Goal: Information Seeking & Learning: Learn about a topic

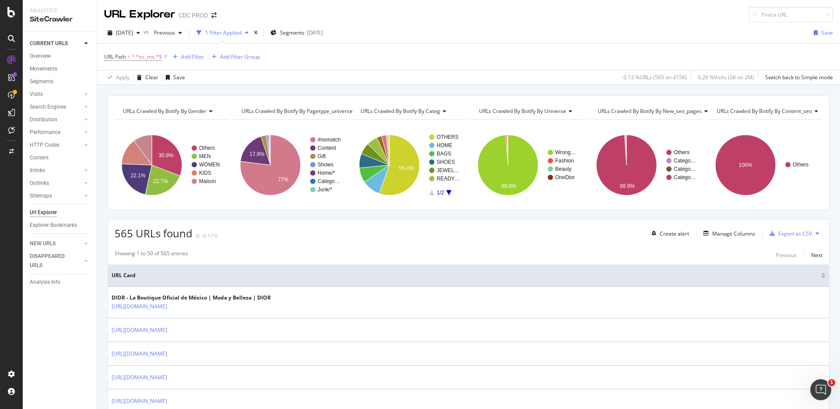
scroll to position [370, 0]
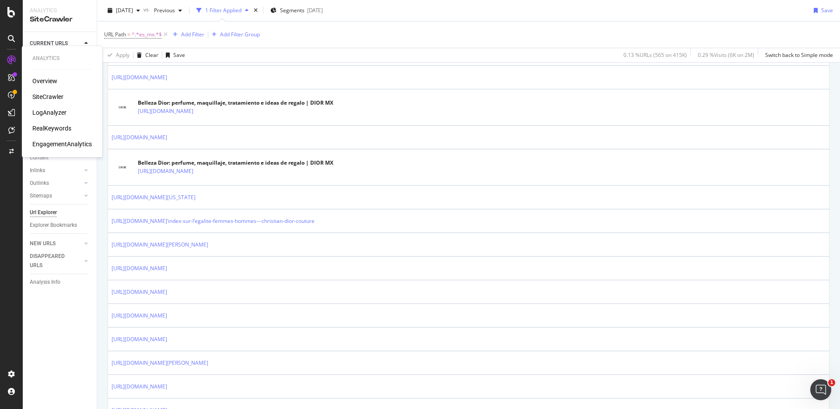
click at [56, 131] on div "RealKeywords" at bounding box center [51, 128] width 39 height 9
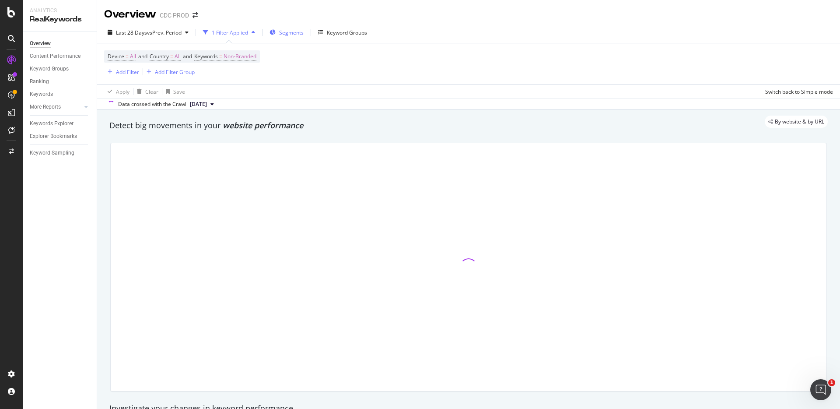
click at [289, 32] on span "Segments" at bounding box center [291, 32] width 24 height 7
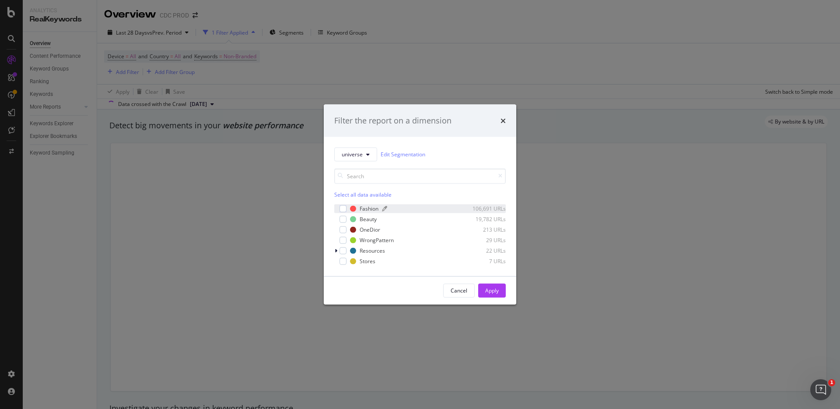
click at [366, 209] on div "Fashion" at bounding box center [369, 208] width 19 height 7
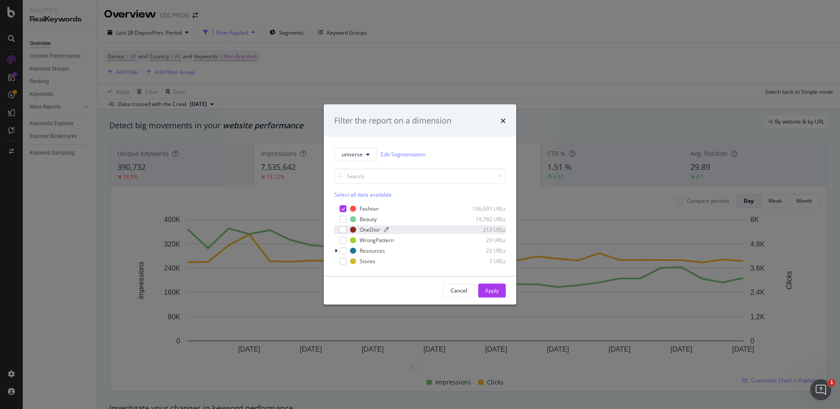
click at [369, 231] on div "OneDior" at bounding box center [370, 229] width 21 height 7
click at [497, 289] on div "Apply" at bounding box center [492, 289] width 14 height 7
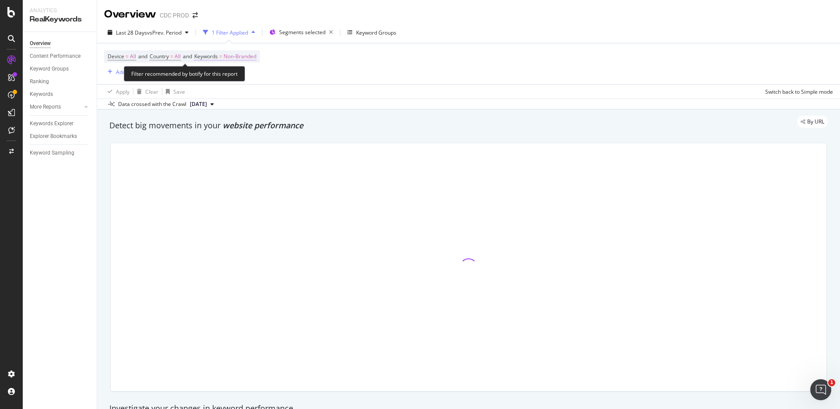
click at [245, 56] on span "Non-Branded" at bounding box center [239, 56] width 33 height 12
click at [234, 77] on span "Non-Branded" at bounding box center [225, 76] width 36 height 7
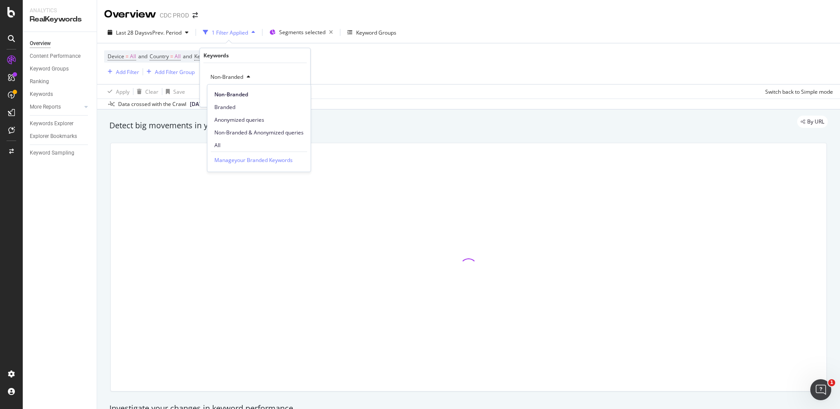
drag, startPoint x: 234, startPoint y: 143, endPoint x: 272, endPoint y: 129, distance: 40.7
click at [234, 143] on span "All" at bounding box center [258, 145] width 89 height 8
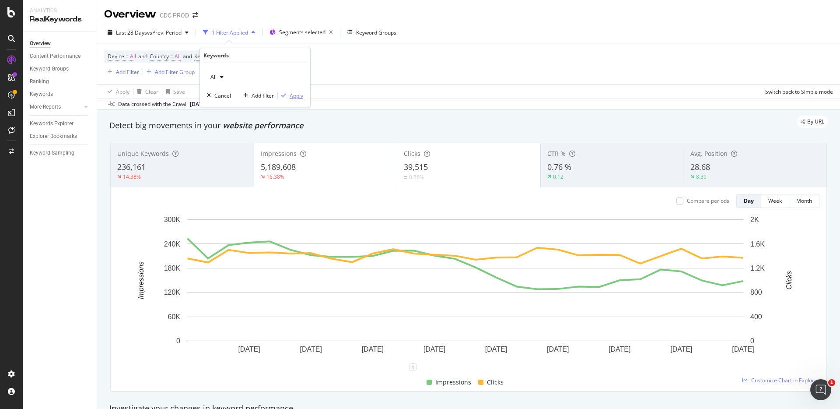
click at [293, 95] on div "Apply" at bounding box center [297, 95] width 14 height 7
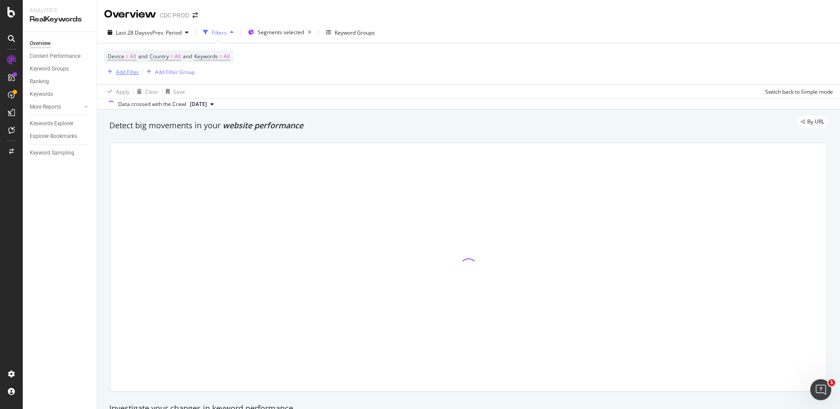
click at [112, 73] on div "button" at bounding box center [110, 71] width 12 height 5
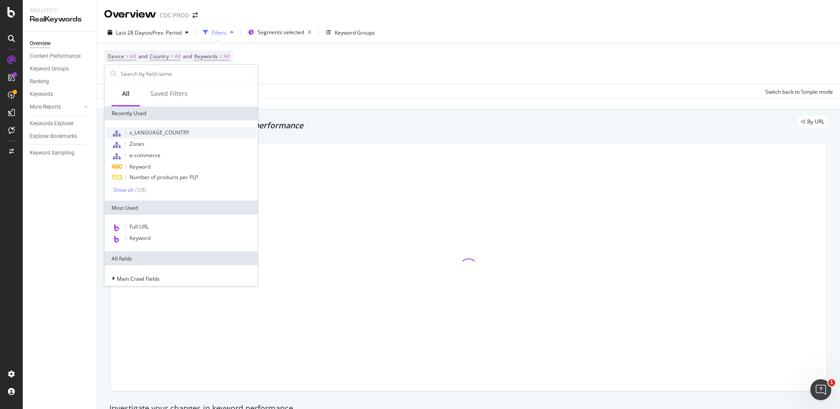
click at [184, 131] on span "s_LANGUAGE_COUNTRY" at bounding box center [159, 132] width 60 height 7
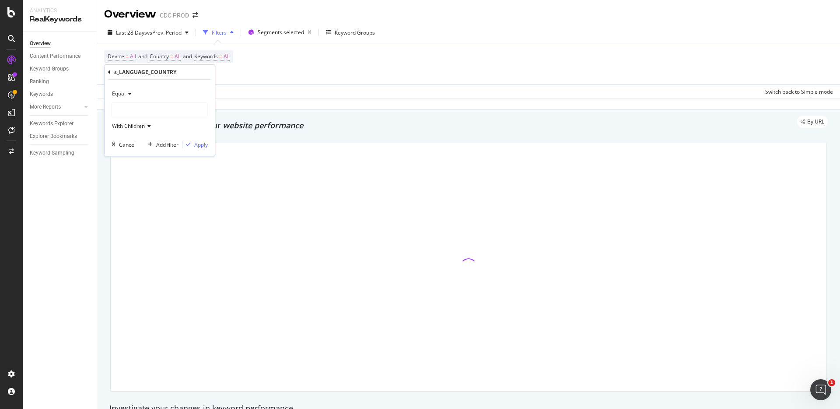
click at [141, 109] on div at bounding box center [159, 110] width 95 height 14
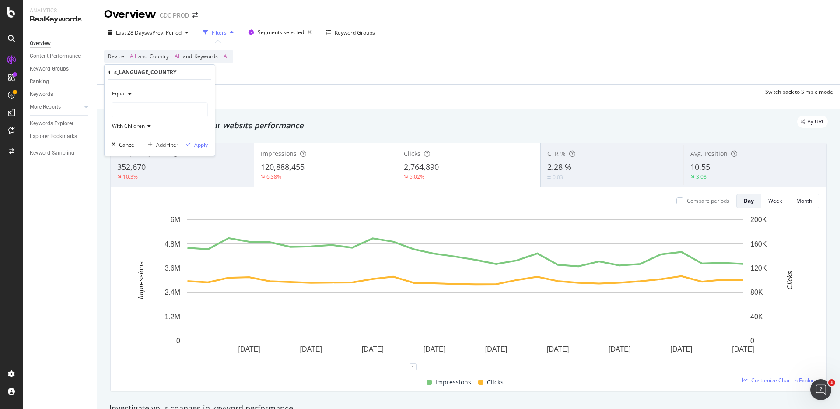
click at [140, 111] on div at bounding box center [159, 110] width 95 height 14
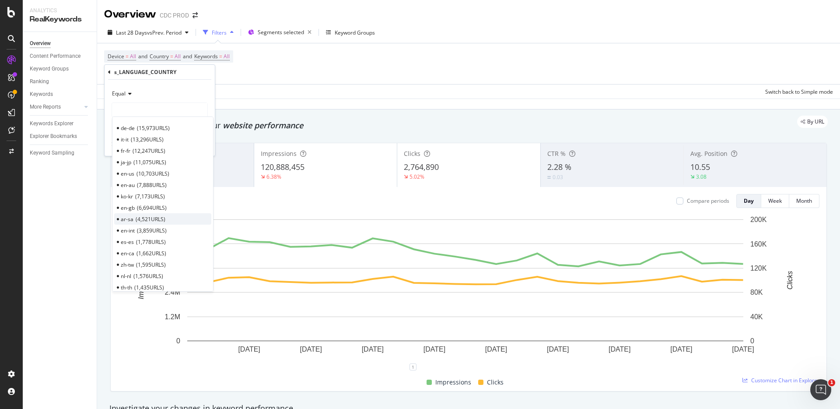
click at [155, 219] on span "4,521 URLS" at bounding box center [151, 218] width 30 height 7
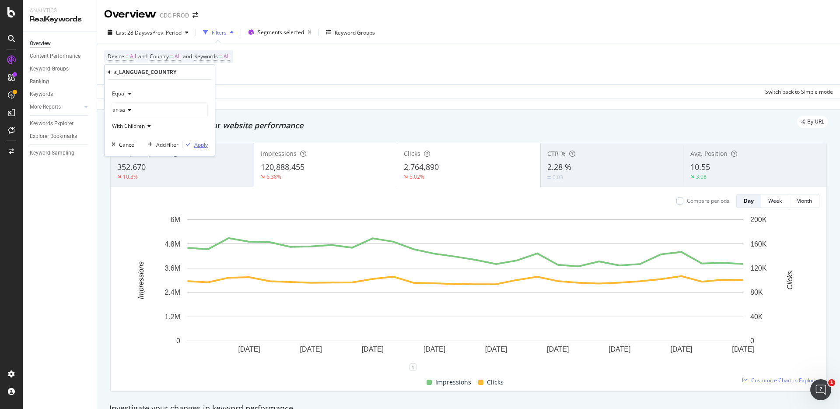
click at [200, 144] on div "Apply" at bounding box center [201, 144] width 14 height 7
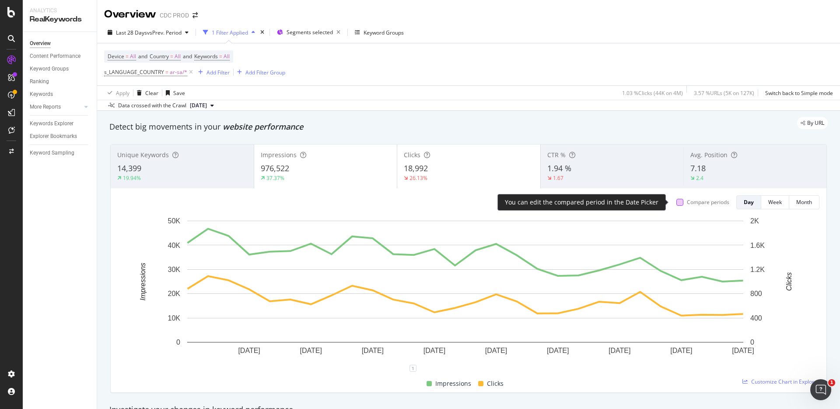
click at [676, 201] on div at bounding box center [679, 202] width 7 height 7
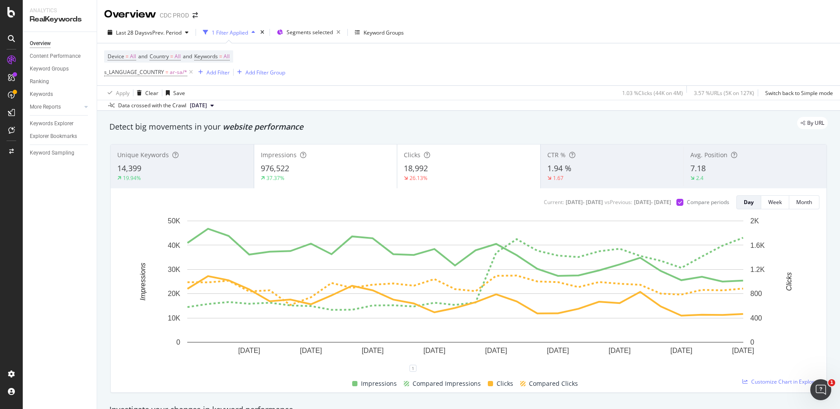
click at [351, 170] on div "976,522" at bounding box center [326, 168] width 130 height 11
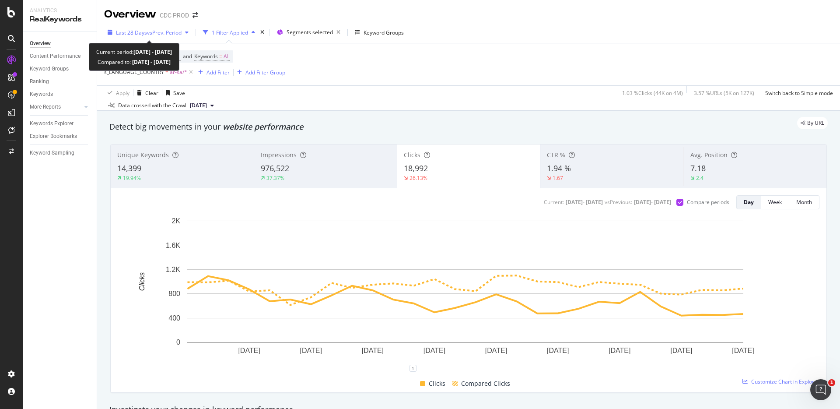
click at [152, 33] on span "vs Prev. Period" at bounding box center [164, 32] width 35 height 7
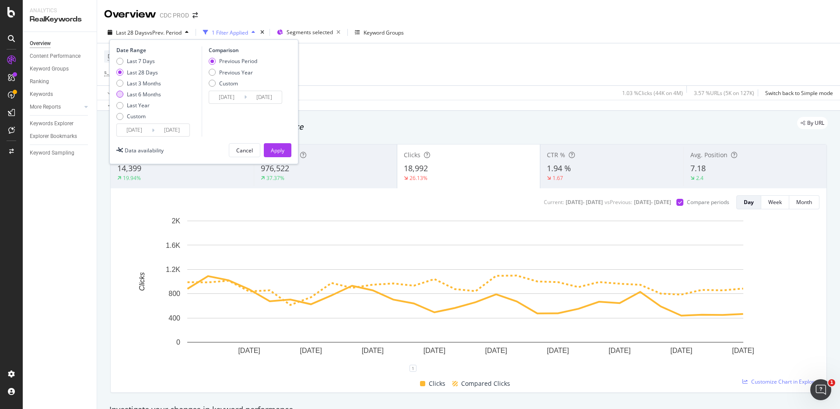
click at [148, 94] on div "Last 6 Months" at bounding box center [144, 94] width 34 height 7
type input "[DATE]"
click at [276, 149] on div "Apply" at bounding box center [278, 150] width 14 height 7
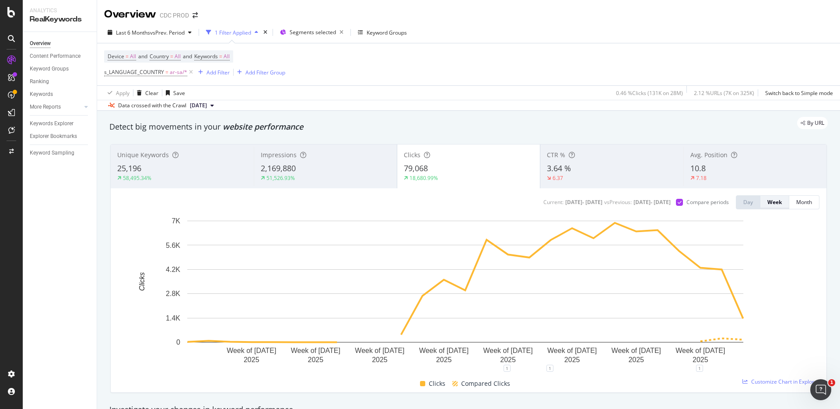
click at [771, 201] on div "Week" at bounding box center [774, 201] width 14 height 7
click at [770, 206] on div "Week" at bounding box center [774, 202] width 14 height 12
click at [806, 202] on button "Month" at bounding box center [804, 202] width 30 height 14
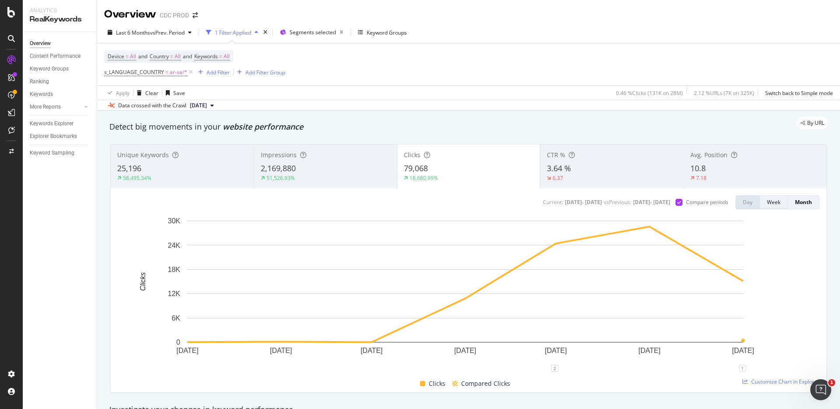
click at [774, 201] on button "Week" at bounding box center [774, 202] width 28 height 14
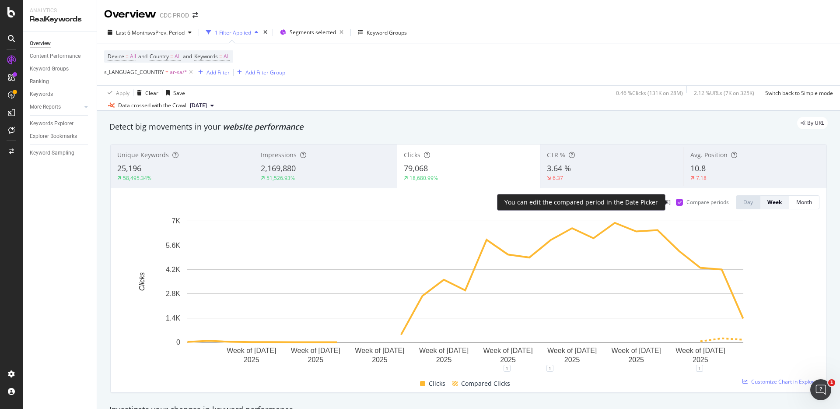
click at [689, 202] on div "Compare periods" at bounding box center [707, 201] width 42 height 7
click at [175, 75] on span "ar-sa/*" at bounding box center [178, 72] width 17 height 12
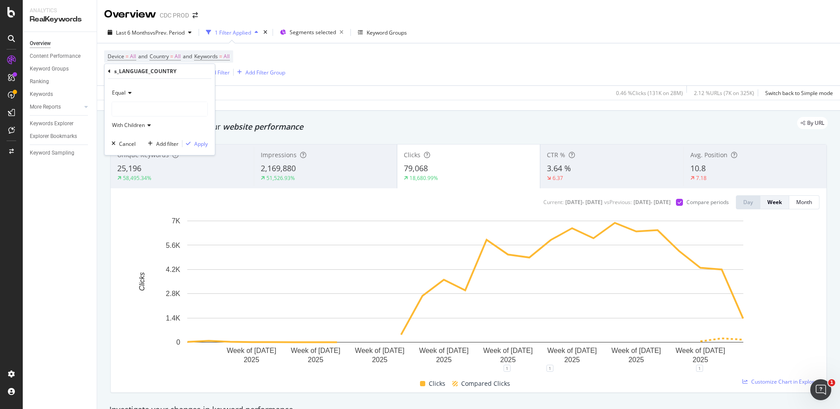
click at [138, 105] on div at bounding box center [159, 109] width 95 height 14
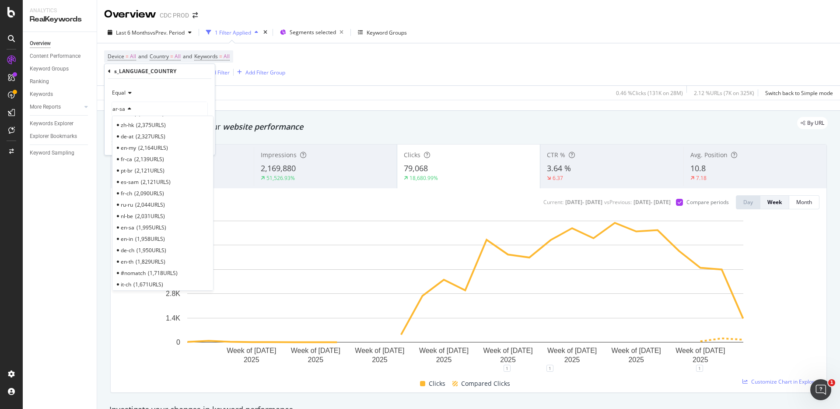
scroll to position [248, 0]
click at [138, 172] on span "1,995 URLS" at bounding box center [151, 174] width 30 height 7
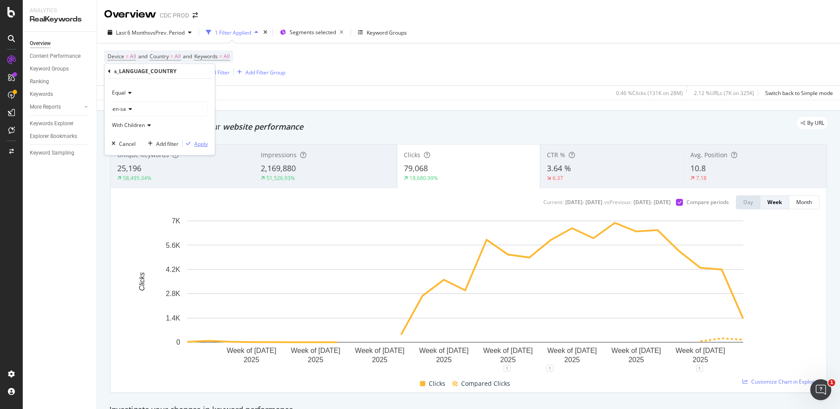
click at [200, 143] on div "Apply" at bounding box center [201, 143] width 14 height 7
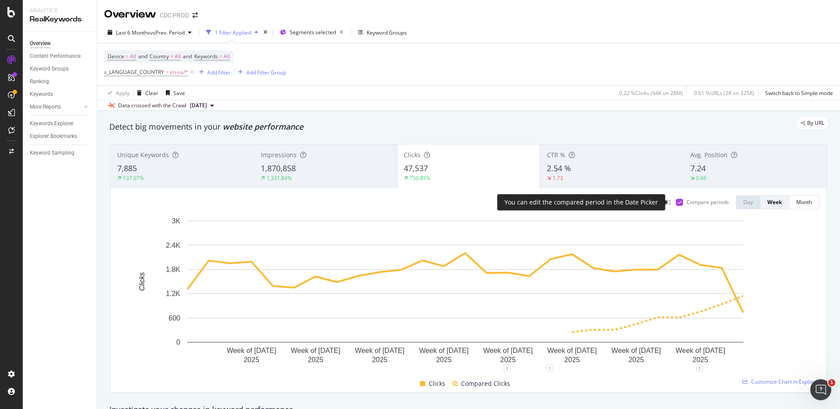
click at [691, 204] on div "Compare periods" at bounding box center [707, 201] width 42 height 7
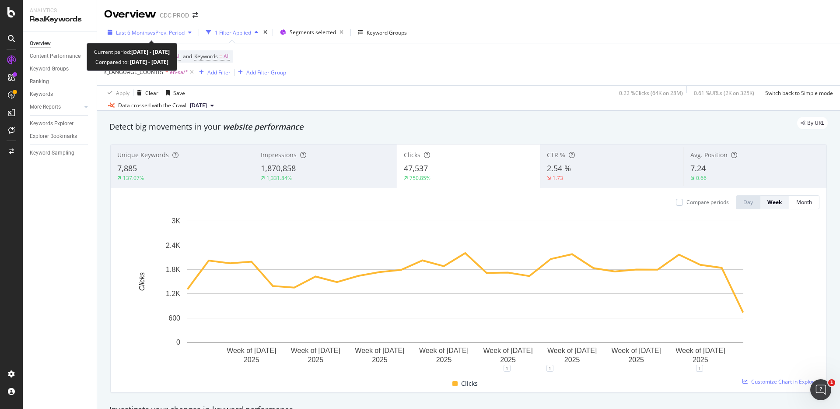
click at [178, 35] on span "vs Prev. Period" at bounding box center [167, 32] width 35 height 7
click at [429, 59] on div "Device = All and Country = All and Keywords = All s_LANGUAGE_COUNTRY = en-sa/* …" at bounding box center [468, 64] width 729 height 42
click at [181, 35] on span "vs Prev. Period" at bounding box center [167, 32] width 35 height 7
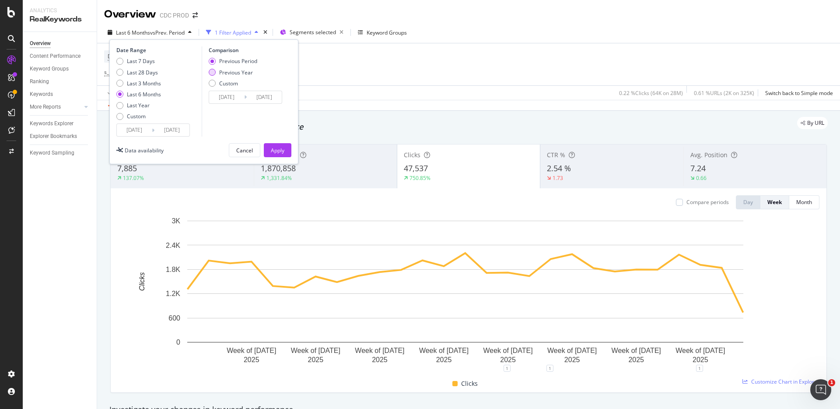
click at [231, 73] on div "Previous Year" at bounding box center [236, 72] width 34 height 7
type input "[DATE]"
click at [287, 150] on button "Apply" at bounding box center [278, 150] width 28 height 14
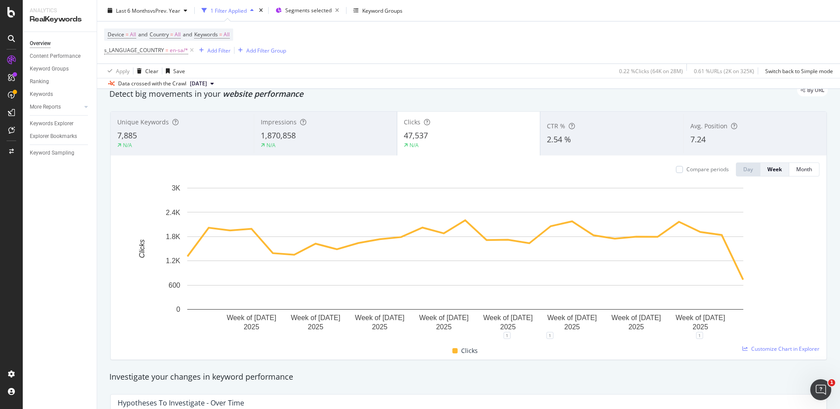
scroll to position [24, 0]
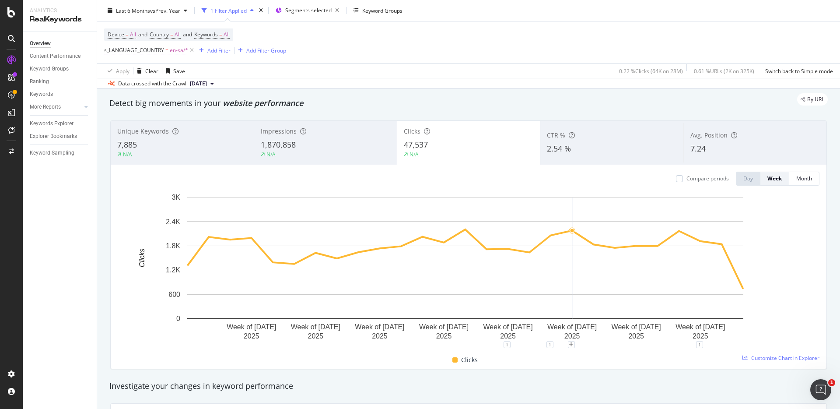
click at [177, 51] on span "en-sa/*" at bounding box center [179, 50] width 18 height 12
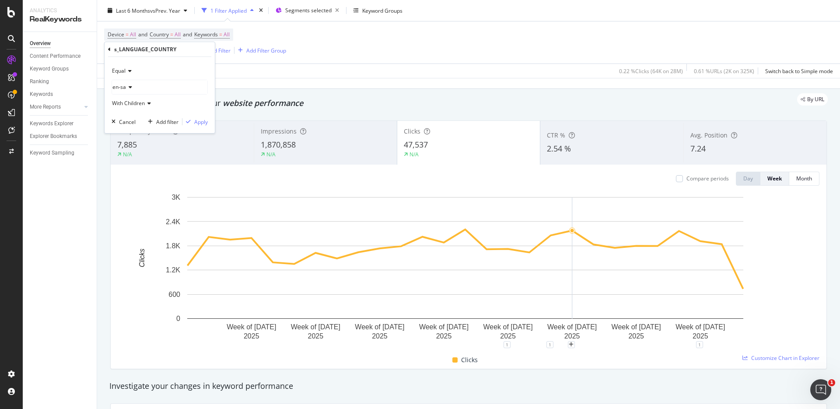
click at [127, 86] on icon at bounding box center [129, 86] width 6 height 5
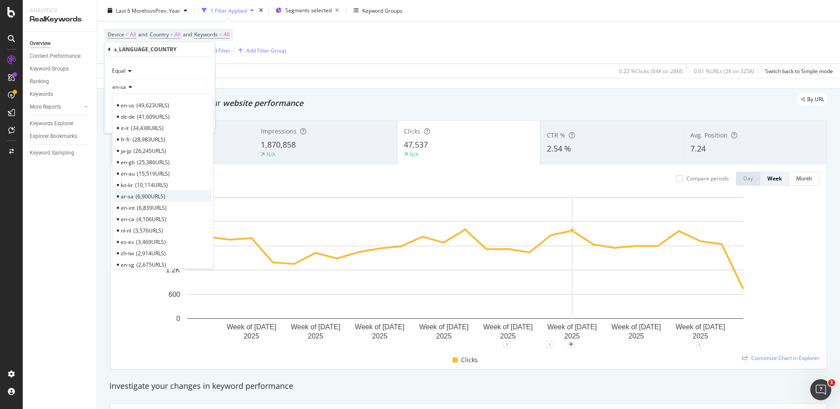
click at [143, 199] on span "6,900 URLS" at bounding box center [151, 195] width 30 height 7
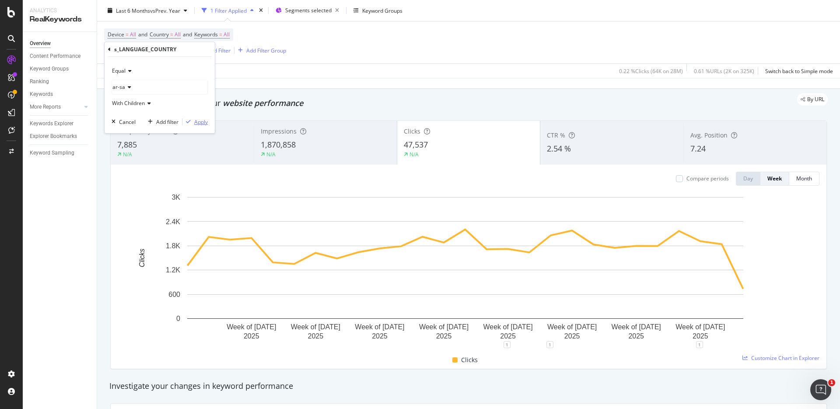
click at [205, 120] on div "Apply" at bounding box center [201, 121] width 14 height 7
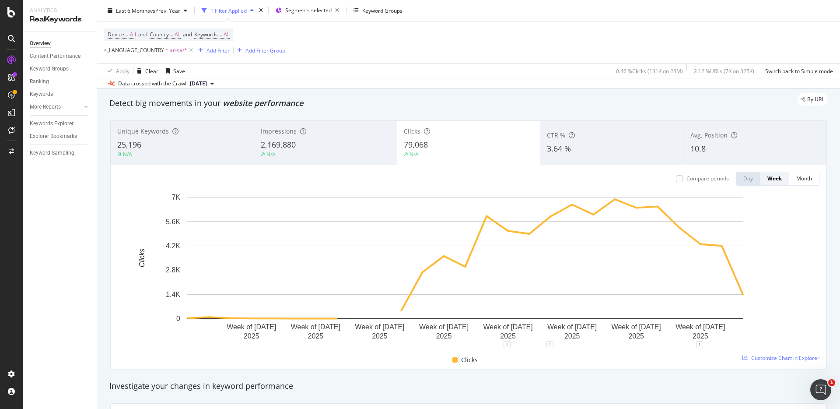
click at [171, 49] on span "ar-sa/*" at bounding box center [178, 50] width 17 height 12
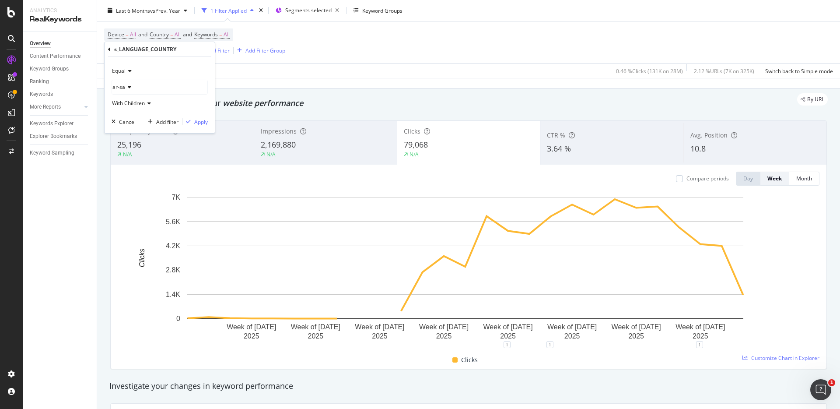
click at [429, 78] on div "Data crossed with the Crawl [DATE]" at bounding box center [468, 83] width 743 height 10
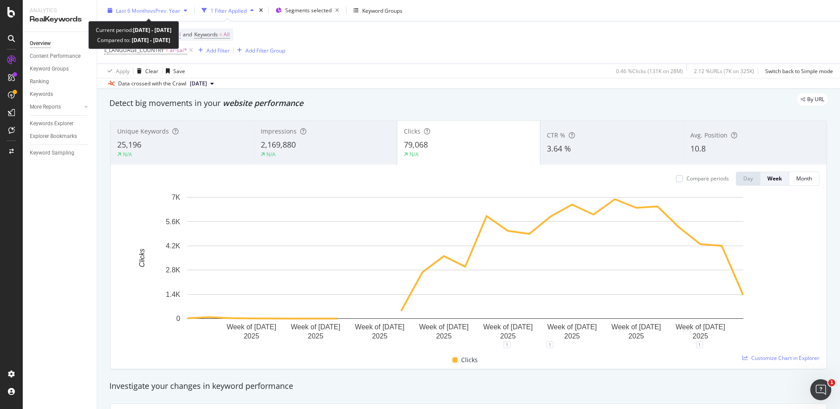
click at [160, 8] on span "vs Prev. Year" at bounding box center [165, 10] width 30 height 7
click at [165, 14] on span "vs Prev. Year" at bounding box center [165, 10] width 30 height 7
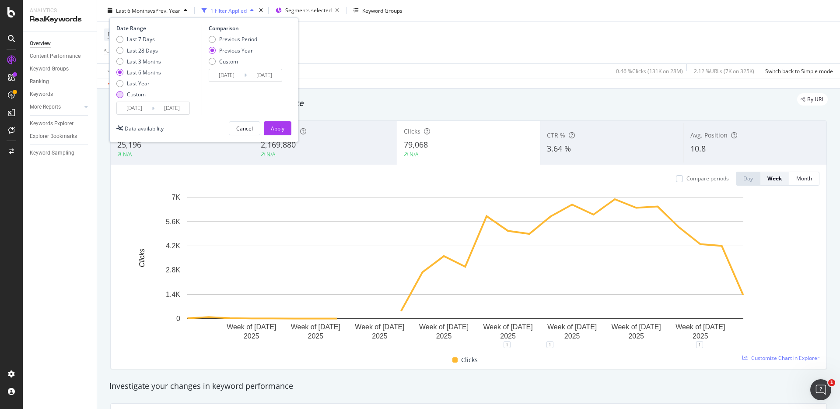
click at [141, 95] on div "Custom" at bounding box center [136, 94] width 19 height 7
type input "[DATE]"
click at [145, 106] on input "[DATE]" at bounding box center [134, 108] width 35 height 12
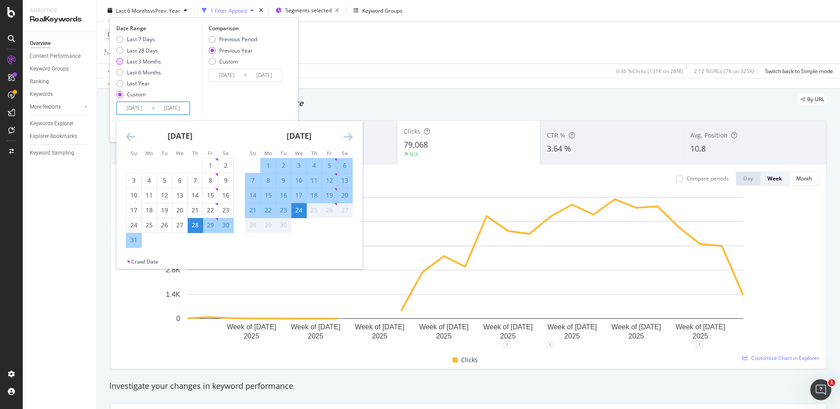
click at [142, 59] on div "Last 3 Months" at bounding box center [144, 60] width 34 height 7
type input "[DATE]"
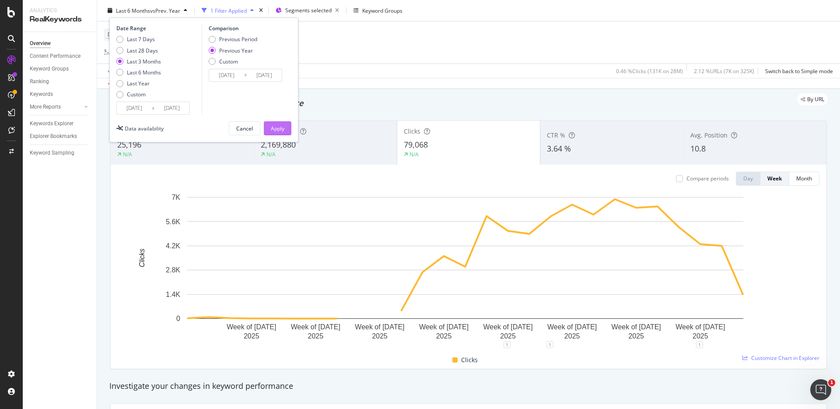
click at [288, 126] on button "Apply" at bounding box center [278, 128] width 28 height 14
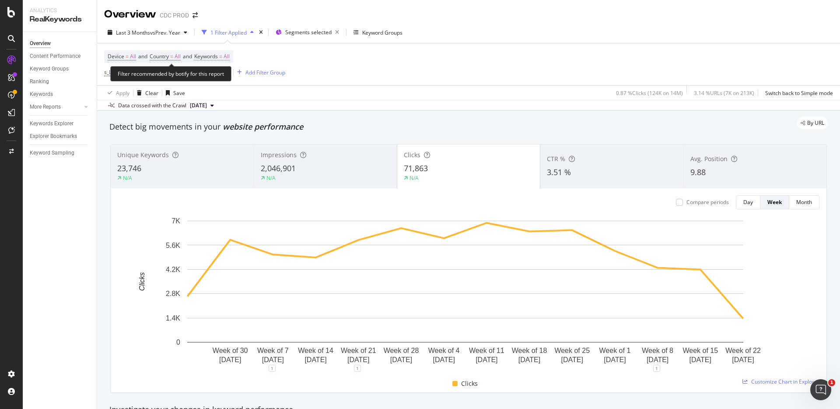
click at [230, 55] on span "All" at bounding box center [226, 56] width 6 height 12
click at [217, 76] on div "button" at bounding box center [221, 76] width 10 height 5
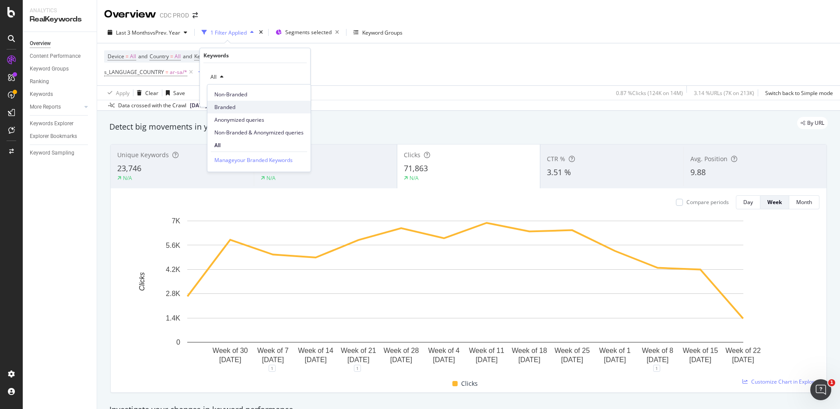
click at [239, 110] on span "Branded" at bounding box center [258, 107] width 89 height 8
click at [298, 96] on div "Apply" at bounding box center [297, 95] width 14 height 7
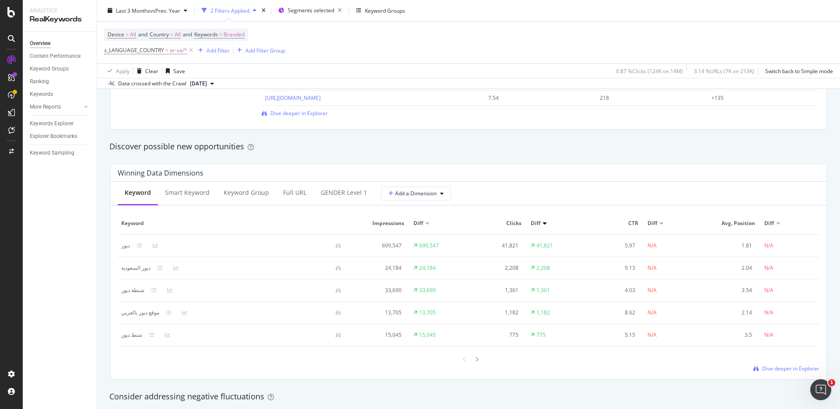
scroll to position [1360, 0]
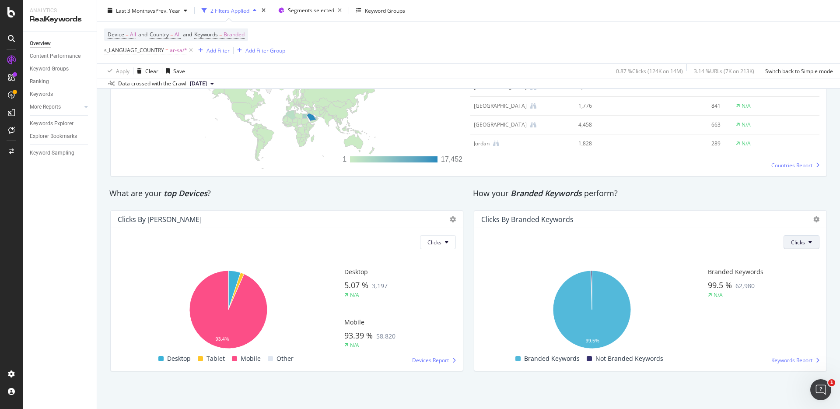
click at [798, 245] on span "Clicks" at bounding box center [798, 241] width 14 height 7
click at [802, 274] on span "Impressions" at bounding box center [800, 276] width 30 height 8
click at [794, 242] on span "Impressions" at bounding box center [790, 241] width 30 height 7
click at [782, 265] on div "Clicks" at bounding box center [783, 259] width 45 height 13
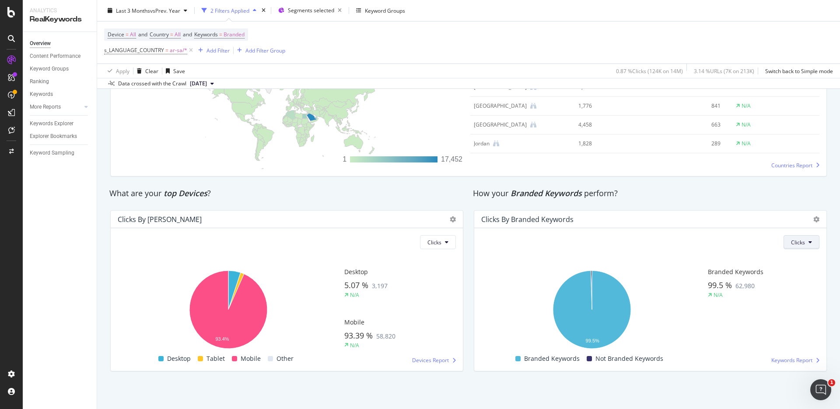
click at [791, 243] on span "Clicks" at bounding box center [798, 241] width 14 height 7
click at [806, 273] on span "Impressions" at bounding box center [800, 276] width 30 height 8
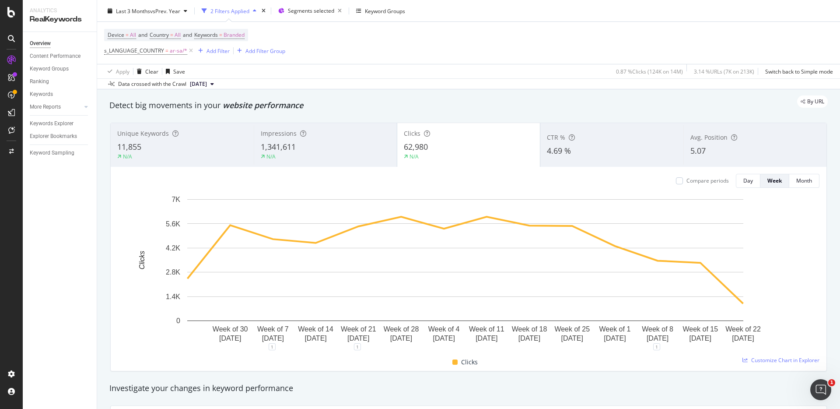
scroll to position [0, 0]
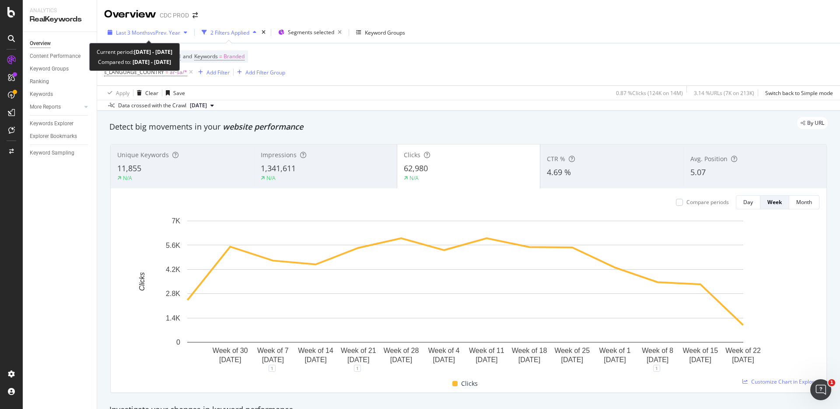
click at [168, 33] on span "vs Prev. Year" at bounding box center [165, 32] width 30 height 7
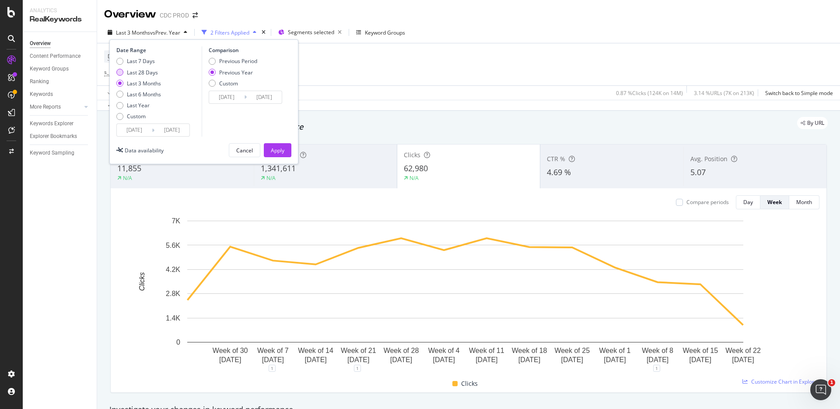
click at [150, 72] on div "Last 28 Days" at bounding box center [142, 72] width 31 height 7
type input "[DATE]"
click at [276, 147] on div "Apply" at bounding box center [278, 150] width 14 height 7
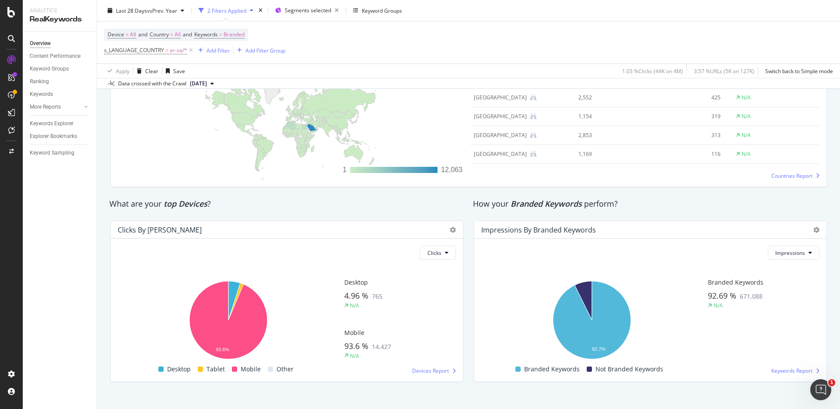
scroll to position [1360, 0]
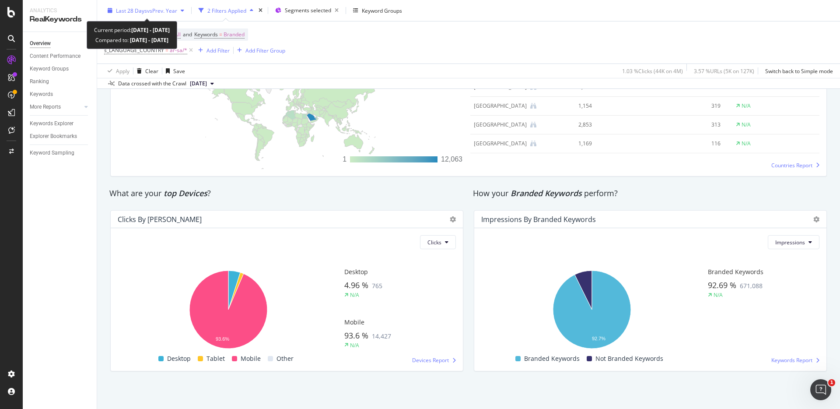
click at [166, 11] on span "vs Prev. Year" at bounding box center [162, 10] width 30 height 7
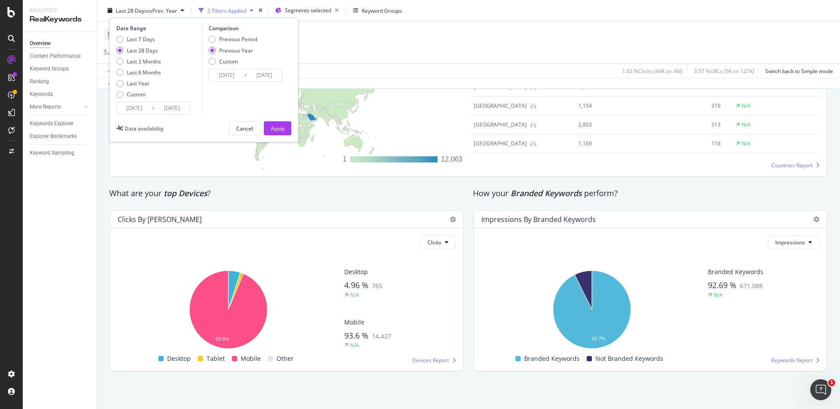
click at [142, 35] on div "Date Range Last 7 Days Last 28 Days Last 3 Months Last 6 Months Last Year Custo…" at bounding box center [157, 69] width 83 height 90
click at [142, 38] on div "Last 7 Days" at bounding box center [141, 38] width 28 height 7
type input "[DATE]"
click at [272, 124] on div "Apply" at bounding box center [278, 127] width 14 height 7
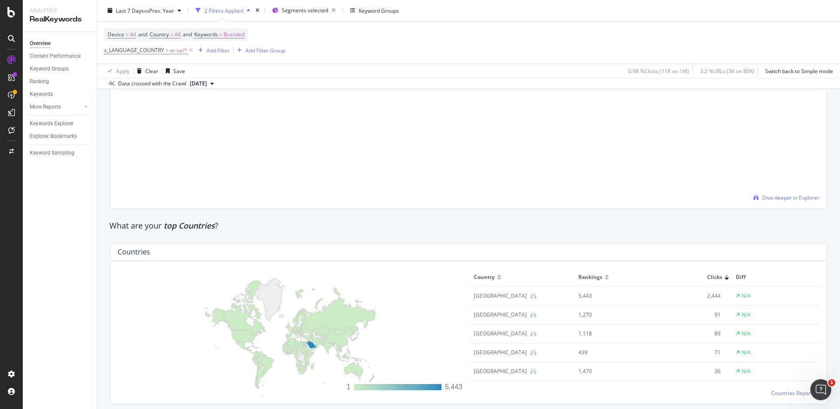
scroll to position [1132, 0]
click at [149, 9] on span "vs Prev. Year" at bounding box center [159, 10] width 30 height 7
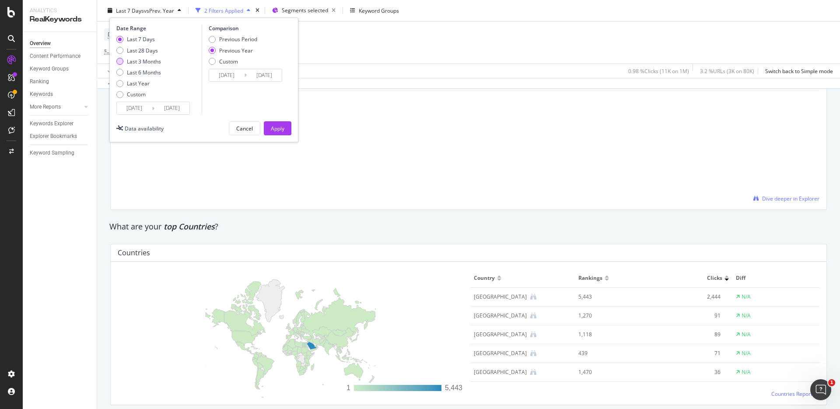
click at [147, 59] on div "Last 3 Months" at bounding box center [144, 60] width 34 height 7
type input "[DATE]"
click at [382, 48] on div "Device = All and Country = All and Keywords = Branded s_LANGUAGE_COUNTRY = ar-s…" at bounding box center [468, 42] width 729 height 42
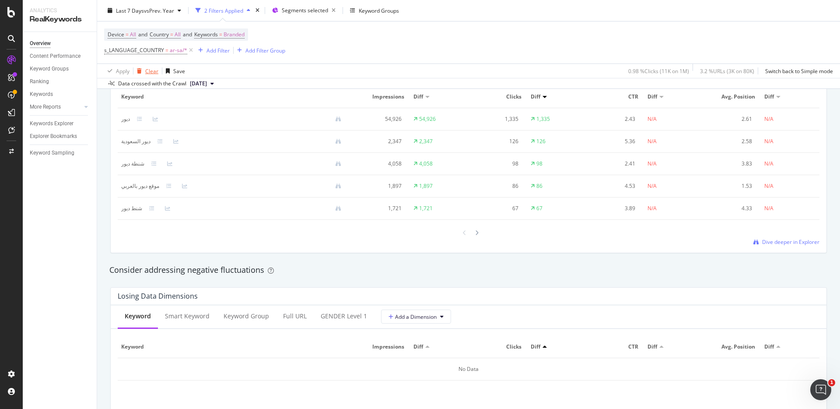
scroll to position [840, 0]
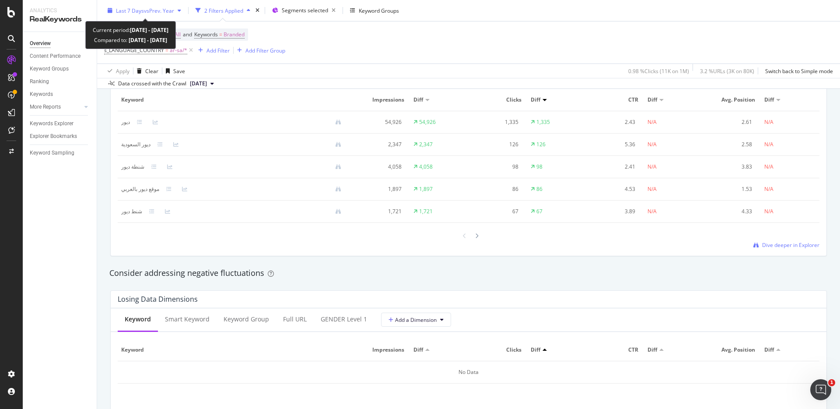
click at [156, 14] on span "vs Prev. Year" at bounding box center [159, 10] width 30 height 7
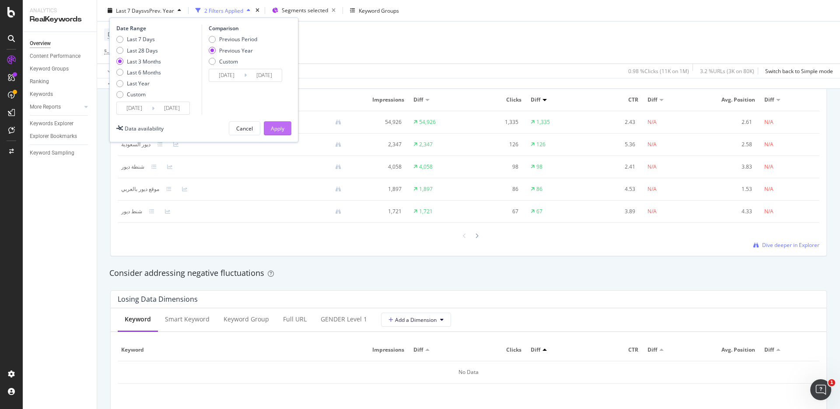
click at [274, 126] on div "Apply" at bounding box center [278, 127] width 14 height 7
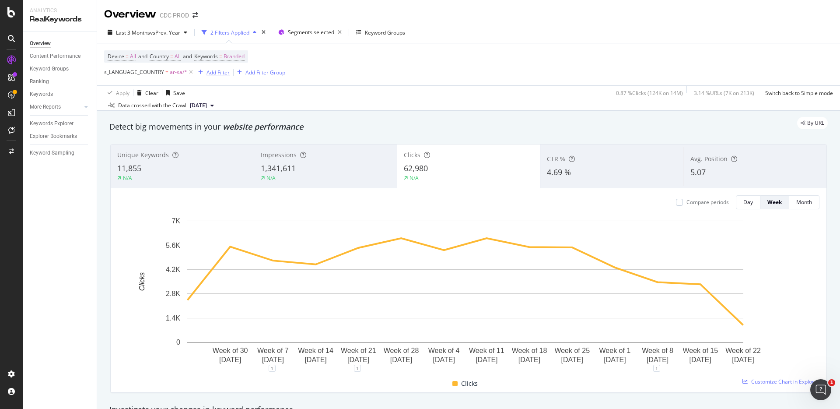
click at [218, 72] on div "Add Filter" at bounding box center [217, 72] width 23 height 7
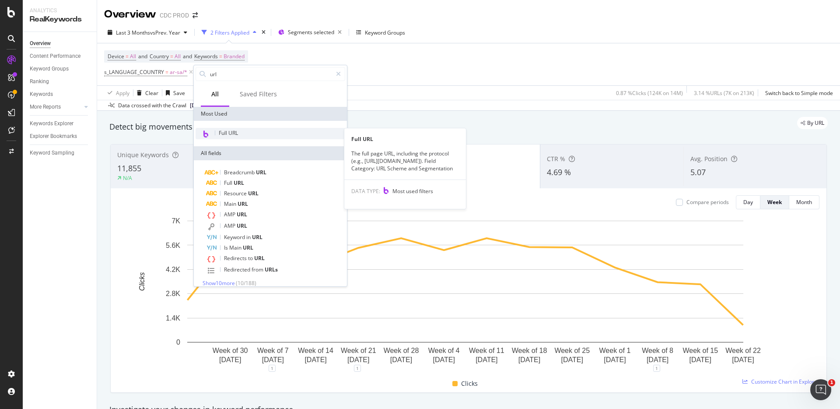
type input "url"
click at [237, 131] on span "Full URL" at bounding box center [228, 132] width 19 height 7
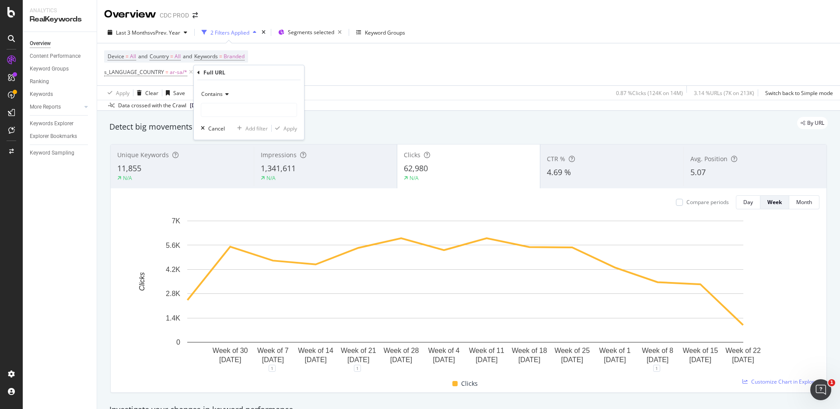
click at [227, 98] on div "Contains" at bounding box center [249, 94] width 96 height 14
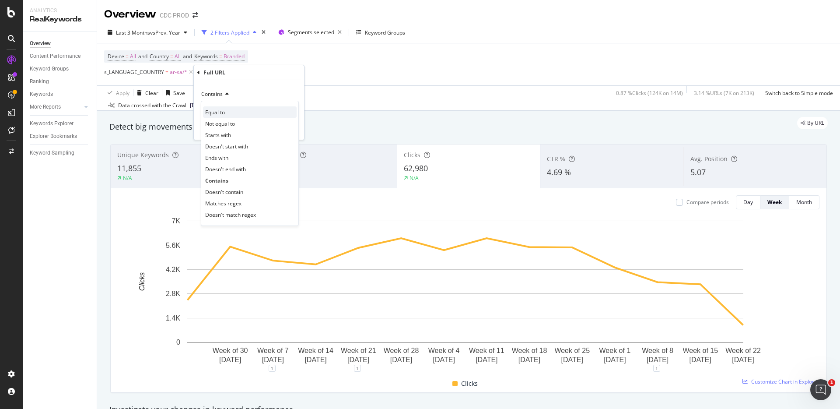
click at [225, 111] on span "Equal to" at bounding box center [215, 111] width 20 height 7
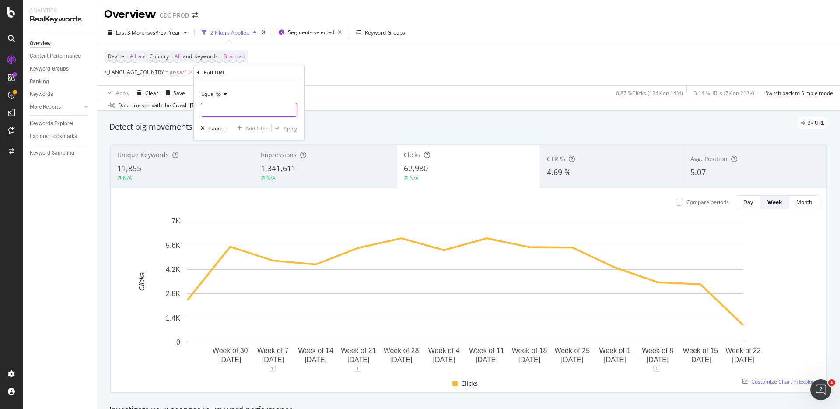
click at [227, 113] on input "text" at bounding box center [248, 110] width 95 height 14
type input "[URL][DOMAIN_NAME]"
click at [296, 127] on div "Apply" at bounding box center [290, 128] width 14 height 7
